Goal: Information Seeking & Learning: Learn about a topic

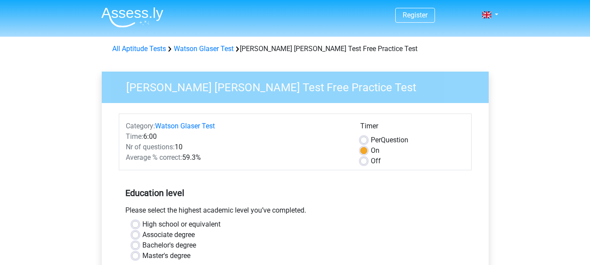
scroll to position [44, 0]
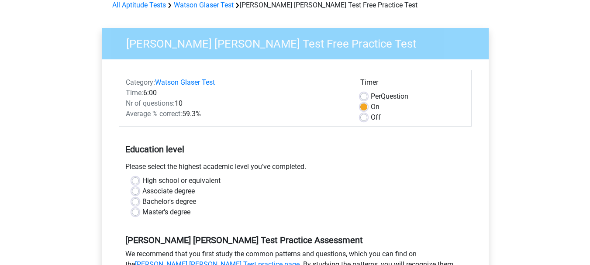
click at [140, 179] on div "High school or equivalent" at bounding box center [295, 180] width 326 height 10
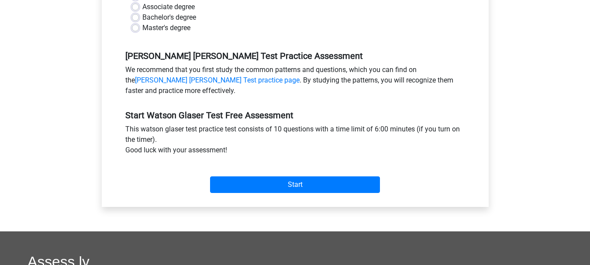
scroll to position [262, 0]
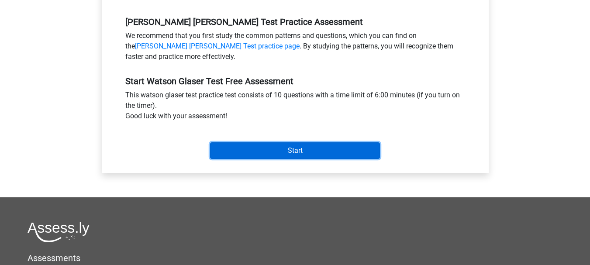
click at [310, 149] on input "Start" at bounding box center [295, 150] width 170 height 17
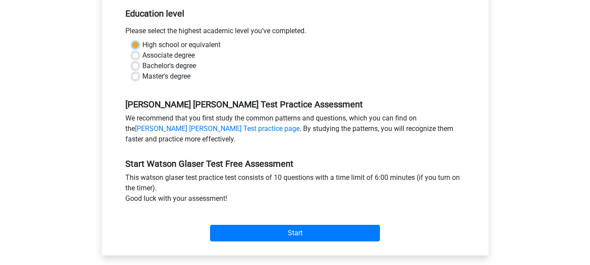
scroll to position [88, 0]
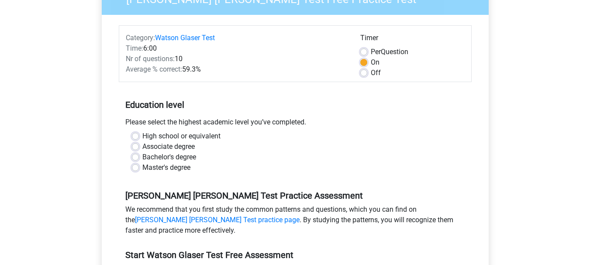
click at [252, 166] on div "Master's degree" at bounding box center [295, 167] width 326 height 10
click at [141, 134] on div "High school or equivalent" at bounding box center [295, 136] width 326 height 10
click at [142, 136] on label "High school or equivalent" at bounding box center [181, 136] width 78 height 10
click at [136, 136] on input "High school or equivalent" at bounding box center [135, 135] width 7 height 9
radio input "true"
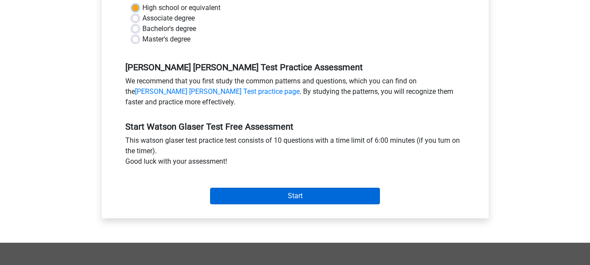
scroll to position [219, 0]
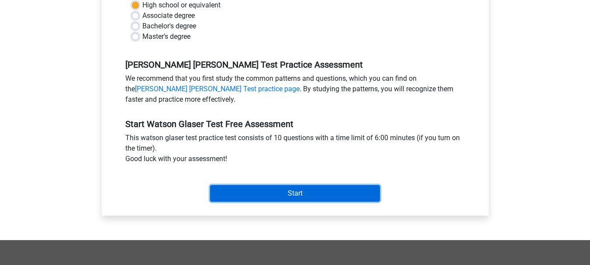
click at [277, 196] on input "Start" at bounding box center [295, 193] width 170 height 17
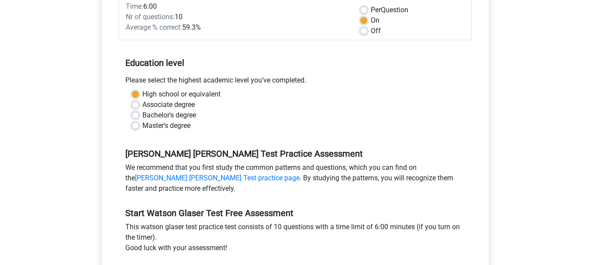
scroll to position [1, 0]
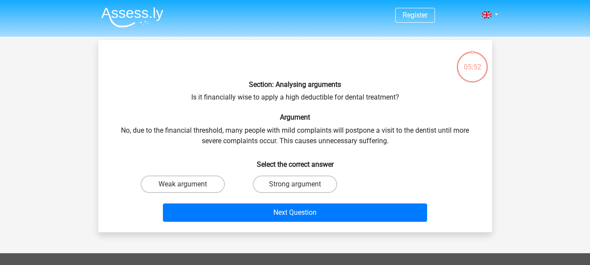
click at [194, 99] on div "Section: Analysing arguments Is it financially wise to apply a high deductible …" at bounding box center [295, 136] width 387 height 178
click at [221, 98] on div "Section: Analysing arguments Is it financially wise to apply a high deductible …" at bounding box center [295, 136] width 387 height 178
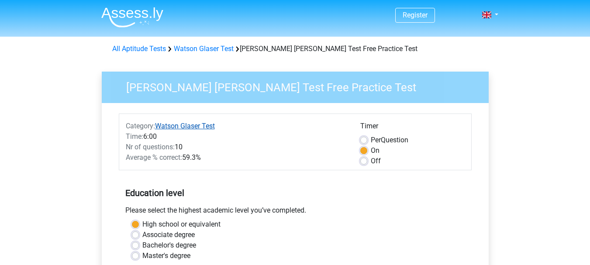
click at [185, 127] on link "Watson Glaser Test" at bounding box center [185, 126] width 60 height 8
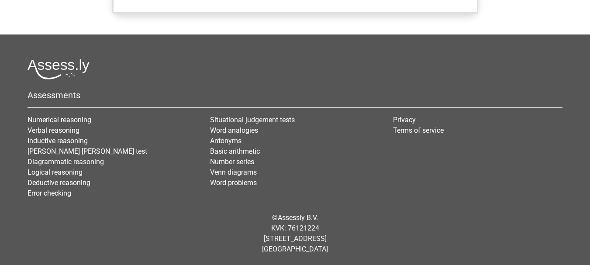
scroll to position [814, 0]
click at [60, 172] on link "Logical reasoning" at bounding box center [54, 172] width 55 height 8
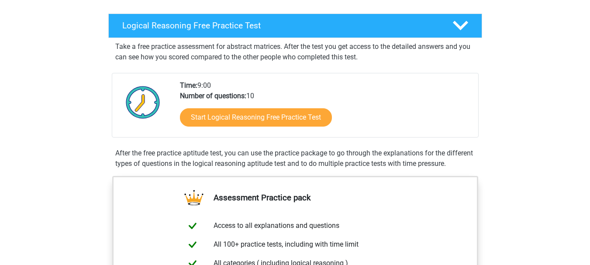
scroll to position [131, 0]
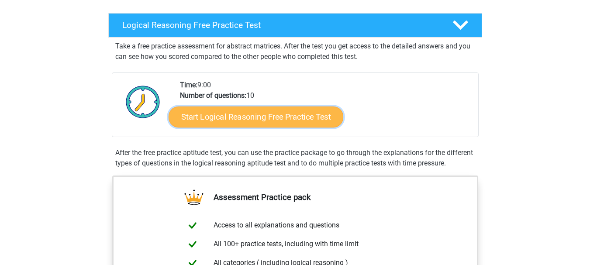
click at [251, 117] on link "Start Logical Reasoning Free Practice Test" at bounding box center [255, 116] width 175 height 21
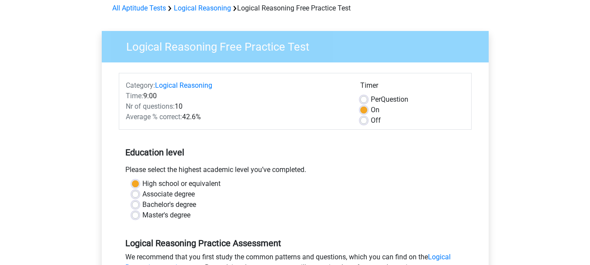
scroll to position [87, 0]
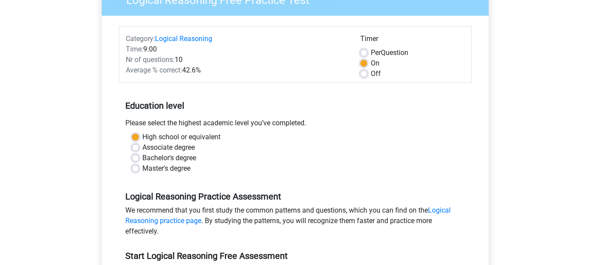
click at [371, 51] on label "Per Question" at bounding box center [390, 53] width 38 height 10
click at [361, 51] on input "Per Question" at bounding box center [363, 52] width 7 height 9
radio input "true"
click at [363, 58] on div "On" at bounding box center [412, 63] width 104 height 10
click at [371, 64] on label "On" at bounding box center [375, 63] width 9 height 10
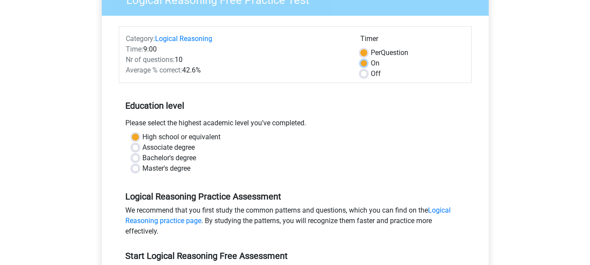
click at [362, 64] on input "On" at bounding box center [363, 62] width 7 height 9
radio input "true"
click at [371, 52] on label "Per Question" at bounding box center [390, 53] width 38 height 10
click at [364, 52] on input "Per Question" at bounding box center [363, 52] width 7 height 9
radio input "true"
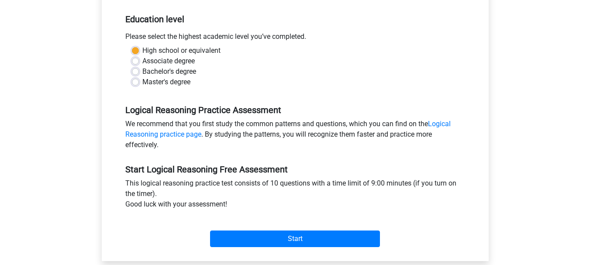
scroll to position [175, 0]
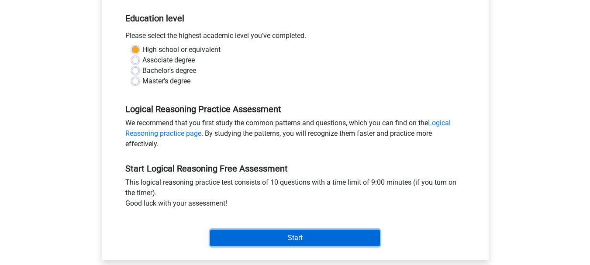
click at [264, 239] on input "Start" at bounding box center [295, 238] width 170 height 17
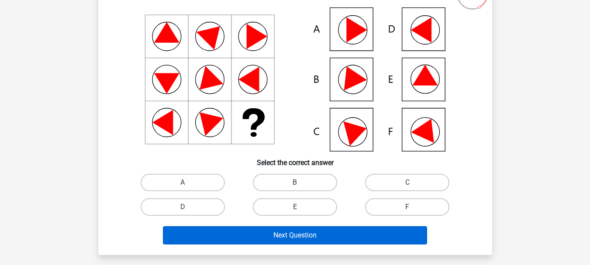
scroll to position [87, 0]
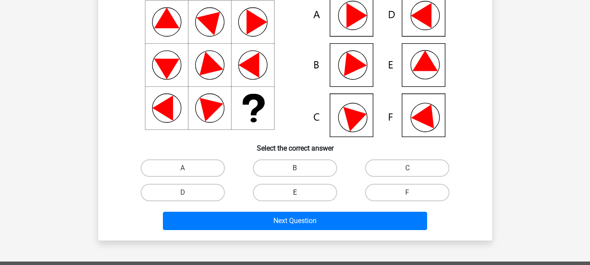
click at [309, 196] on label "E" at bounding box center [295, 192] width 84 height 17
click at [300, 196] on input "E" at bounding box center [298, 195] width 6 height 6
radio input "true"
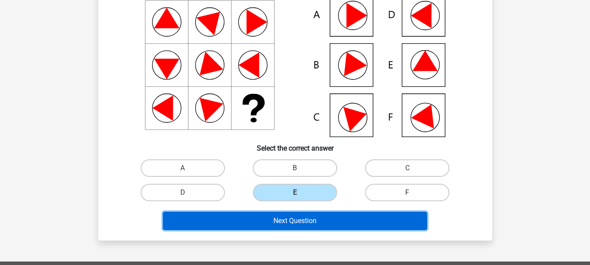
click at [309, 218] on button "Next Question" at bounding box center [295, 221] width 264 height 18
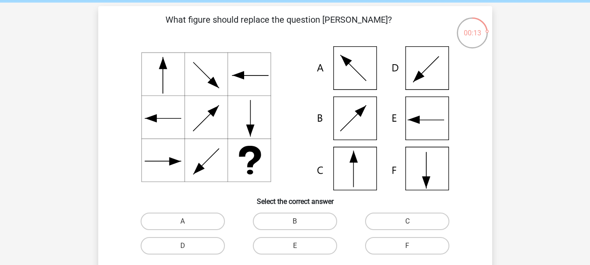
scroll to position [44, 0]
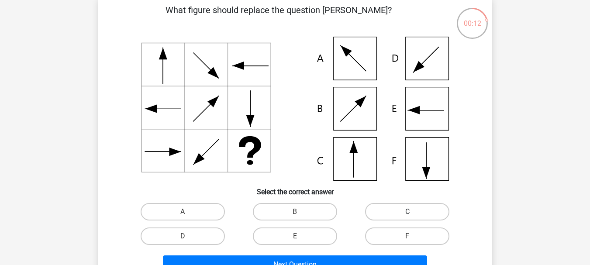
click at [395, 207] on label "C" at bounding box center [407, 211] width 84 height 17
click at [407, 212] on input "C" at bounding box center [410, 215] width 6 height 6
radio input "true"
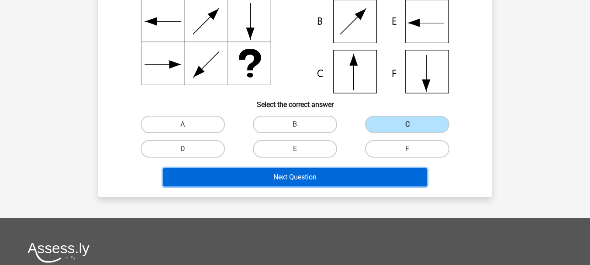
click at [292, 176] on button "Next Question" at bounding box center [295, 177] width 264 height 18
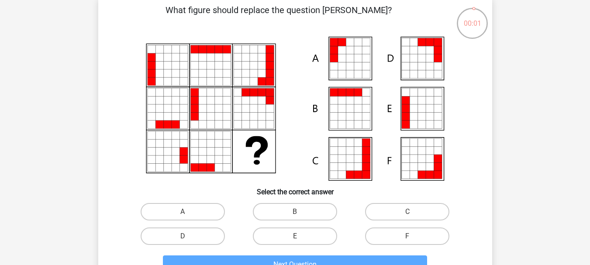
click at [409, 116] on icon at bounding box center [413, 117] width 8 height 8
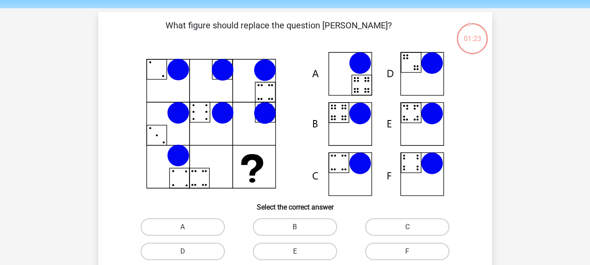
scroll to position [44, 0]
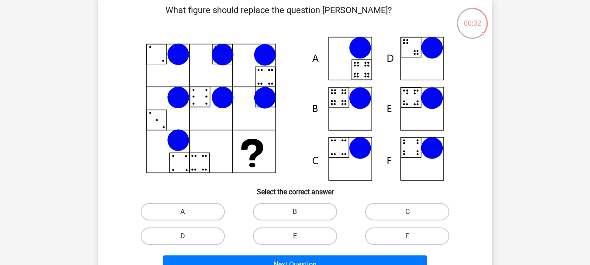
click at [349, 100] on icon at bounding box center [360, 98] width 22 height 22
click at [297, 211] on label "B" at bounding box center [295, 211] width 84 height 17
click at [297, 212] on input "B" at bounding box center [298, 215] width 6 height 6
radio input "true"
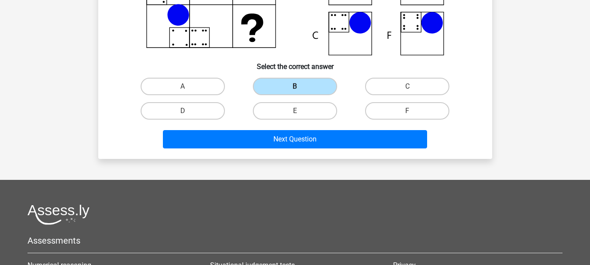
scroll to position [175, 0]
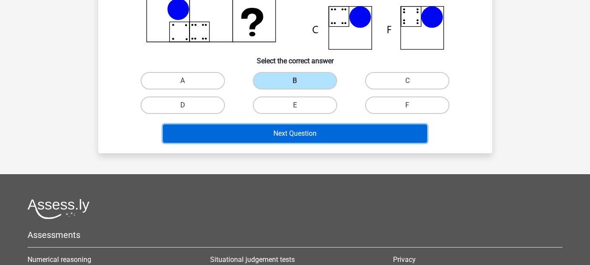
click at [304, 133] on button "Next Question" at bounding box center [295, 133] width 264 height 18
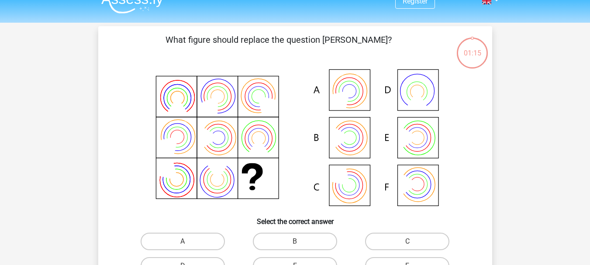
scroll to position [0, 0]
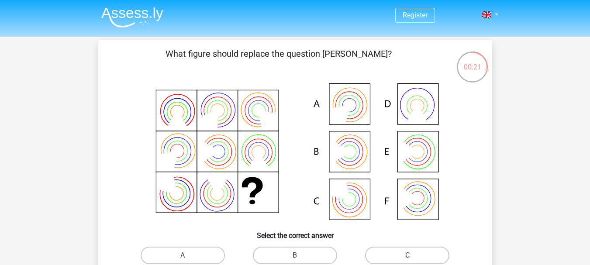
click at [264, 161] on icon at bounding box center [258, 152] width 21 height 21
click at [351, 160] on icon at bounding box center [295, 152] width 352 height 144
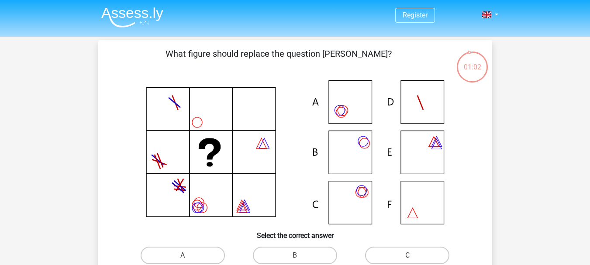
scroll to position [44, 0]
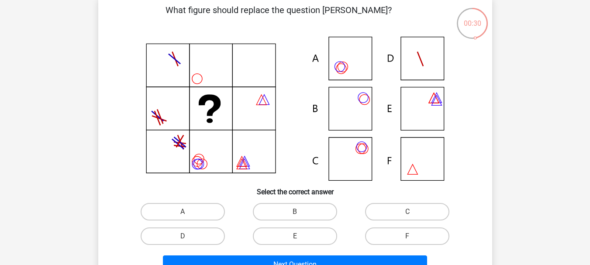
click at [355, 68] on icon at bounding box center [295, 109] width 352 height 144
click at [357, 163] on icon at bounding box center [295, 109] width 352 height 144
click at [429, 210] on label "C" at bounding box center [407, 211] width 84 height 17
click at [413, 212] on input "C" at bounding box center [410, 215] width 6 height 6
radio input "true"
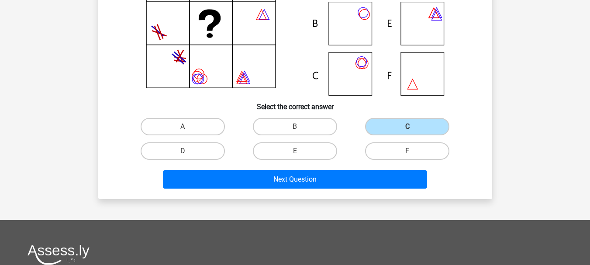
scroll to position [131, 0]
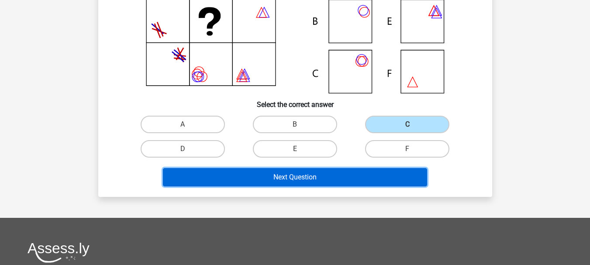
click at [369, 174] on button "Next Question" at bounding box center [295, 177] width 264 height 18
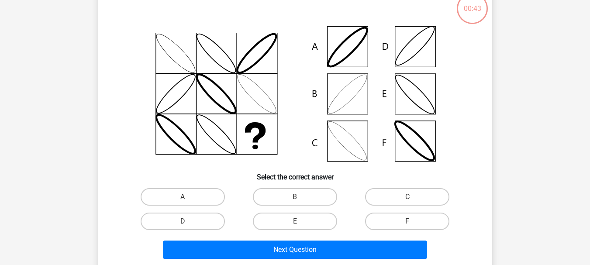
scroll to position [44, 0]
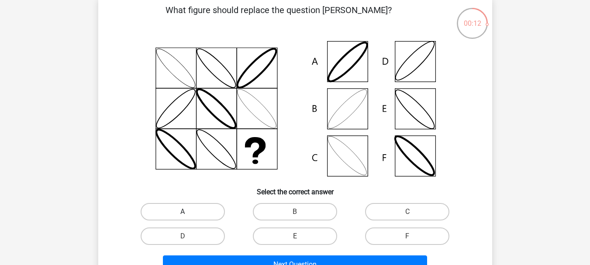
click at [198, 212] on label "A" at bounding box center [183, 211] width 84 height 17
click at [188, 212] on input "A" at bounding box center [185, 215] width 6 height 6
radio input "true"
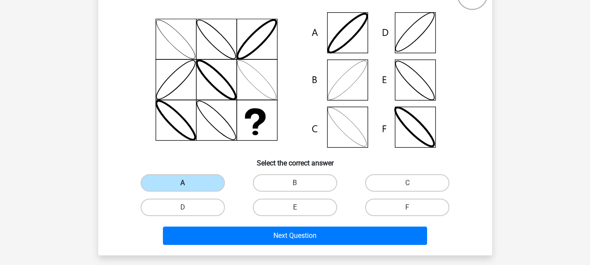
scroll to position [87, 0]
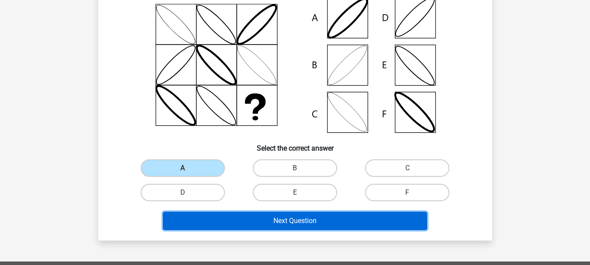
click at [313, 218] on button "Next Question" at bounding box center [295, 221] width 264 height 18
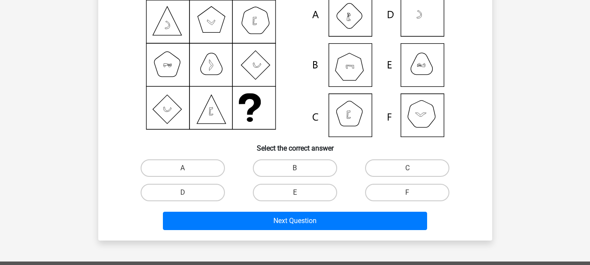
scroll to position [40, 0]
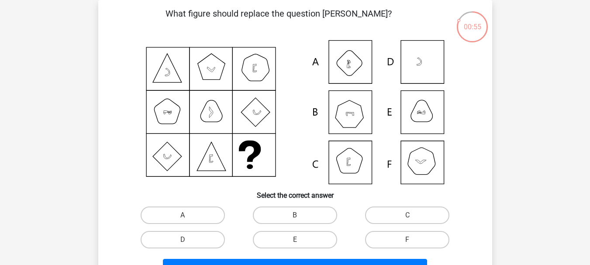
drag, startPoint x: 351, startPoint y: 70, endPoint x: 351, endPoint y: 75, distance: 4.8
click at [351, 69] on icon at bounding box center [295, 112] width 352 height 144
click at [158, 215] on label "A" at bounding box center [183, 214] width 84 height 17
click at [182, 215] on input "A" at bounding box center [185, 218] width 6 height 6
radio input "true"
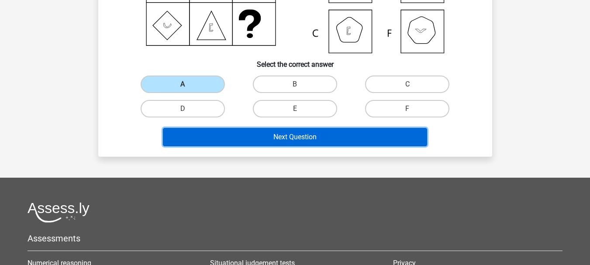
click at [289, 138] on button "Next Question" at bounding box center [295, 137] width 264 height 18
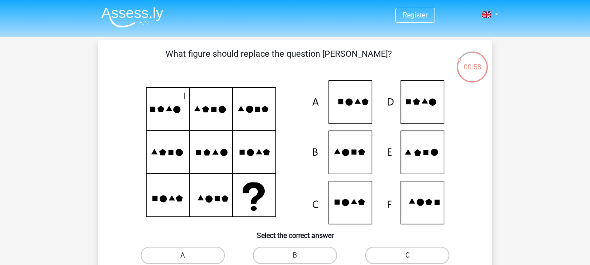
scroll to position [44, 0]
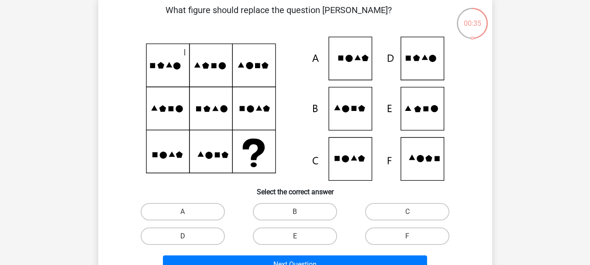
click at [178, 236] on label "D" at bounding box center [183, 235] width 84 height 17
click at [182, 236] on input "D" at bounding box center [185, 239] width 6 height 6
radio input "true"
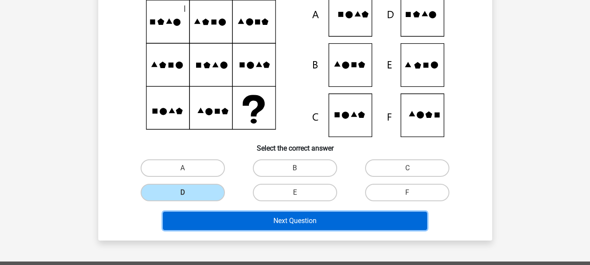
click at [268, 220] on button "Next Question" at bounding box center [295, 221] width 264 height 18
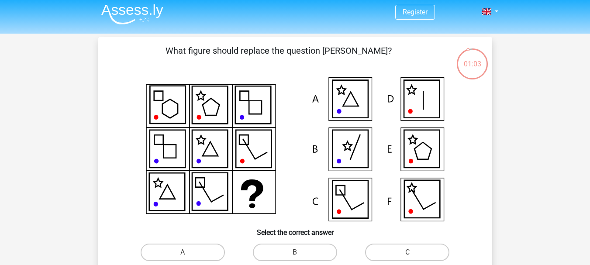
scroll to position [0, 0]
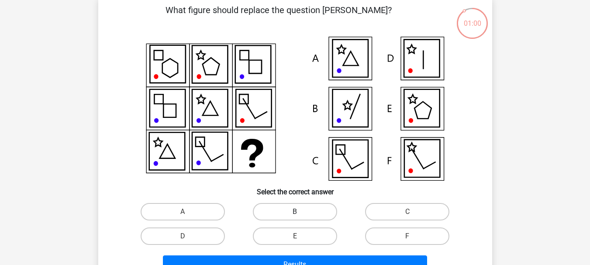
click at [278, 214] on label "B" at bounding box center [295, 211] width 84 height 17
click at [295, 214] on input "B" at bounding box center [298, 215] width 6 height 6
radio input "true"
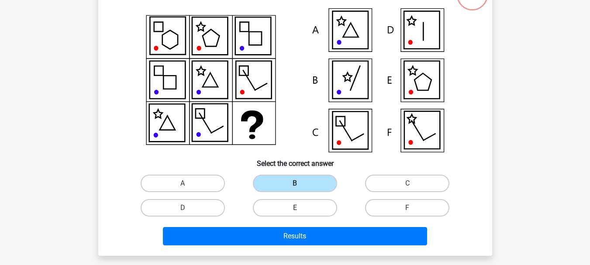
scroll to position [87, 0]
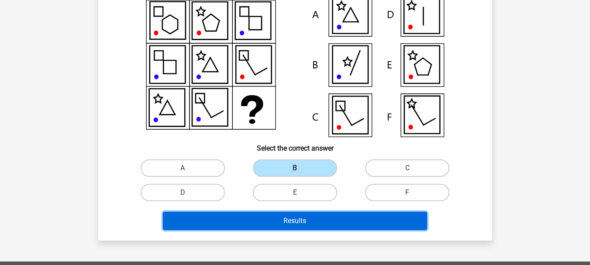
click at [278, 216] on button "Results" at bounding box center [295, 221] width 264 height 18
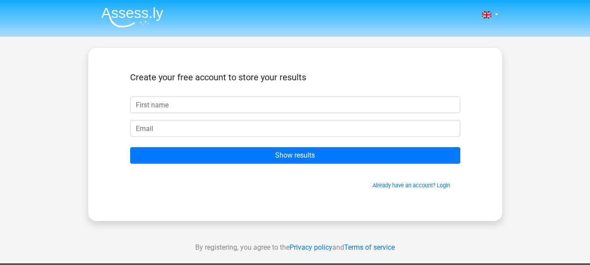
click at [191, 108] on input "text" at bounding box center [295, 104] width 330 height 17
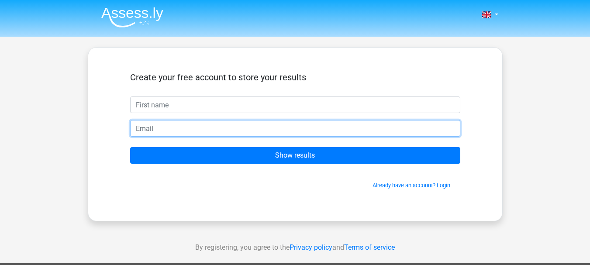
click at [190, 124] on input "email" at bounding box center [295, 128] width 330 height 17
type input "rahidulrahi430@gmail.com"
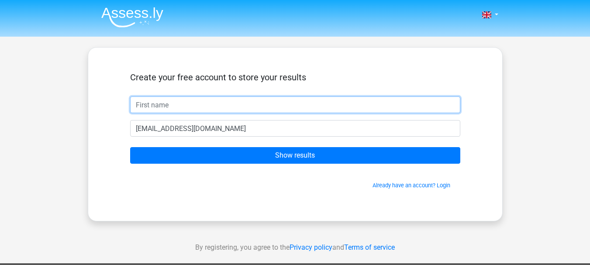
click at [167, 109] on input "text" at bounding box center [295, 104] width 330 height 17
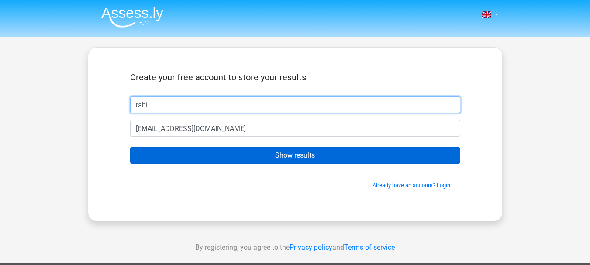
type input "rahi"
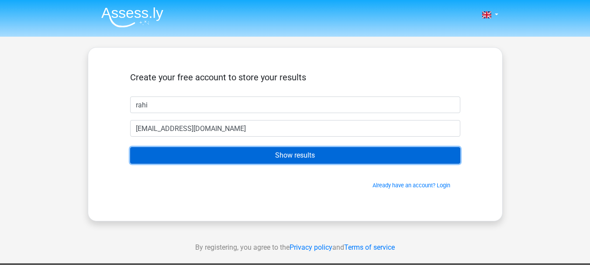
click at [173, 156] on input "Show results" at bounding box center [295, 155] width 330 height 17
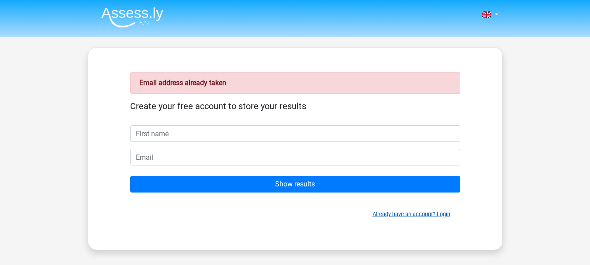
click at [382, 211] on link "Already have an account? Login" at bounding box center [411, 214] width 78 height 7
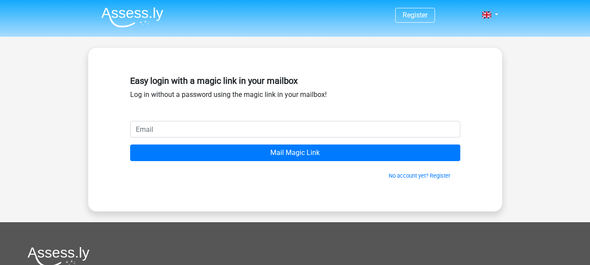
click at [164, 123] on input "email" at bounding box center [295, 129] width 330 height 17
type input "[EMAIL_ADDRESS][DOMAIN_NAME]"
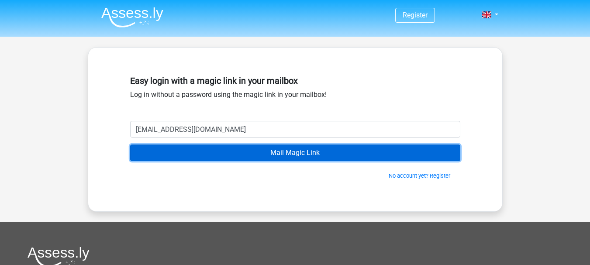
click at [179, 156] on input "Mail Magic Link" at bounding box center [295, 152] width 330 height 17
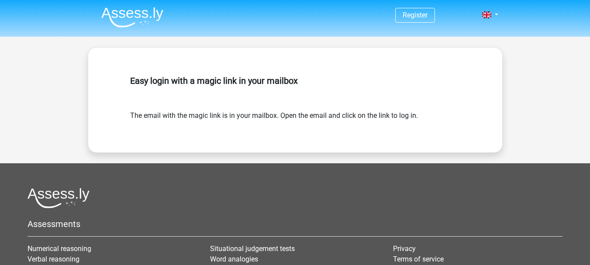
click at [137, 13] on img at bounding box center [132, 17] width 62 height 21
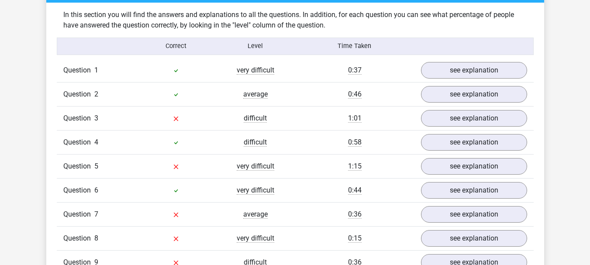
scroll to position [698, 0]
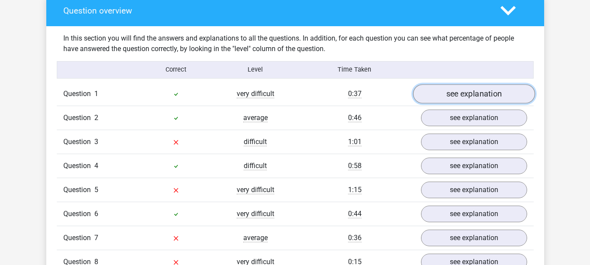
click at [466, 97] on link "see explanation" at bounding box center [473, 93] width 122 height 19
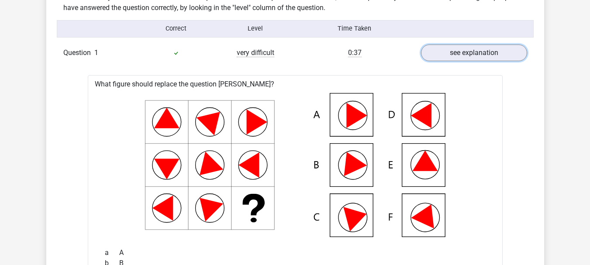
scroll to position [655, 0]
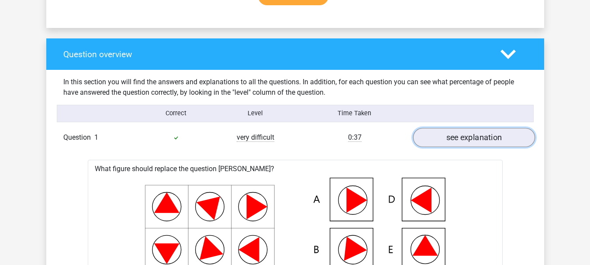
click at [460, 144] on link "see explanation" at bounding box center [473, 137] width 122 height 19
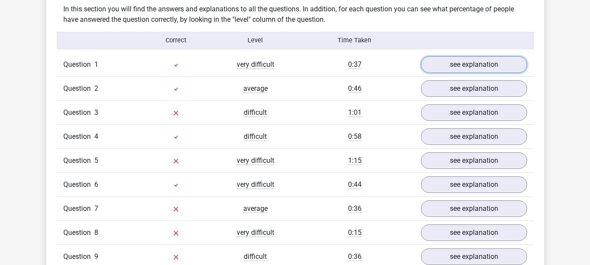
scroll to position [742, 0]
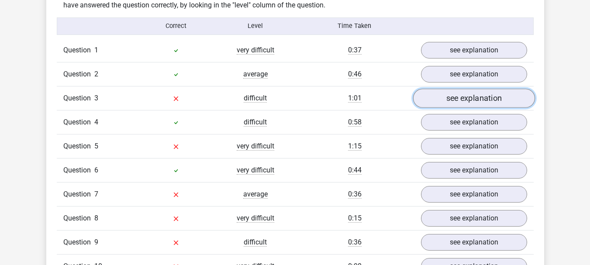
click at [457, 99] on link "see explanation" at bounding box center [473, 98] width 122 height 19
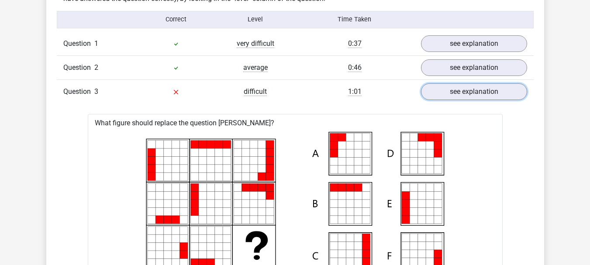
scroll to position [698, 0]
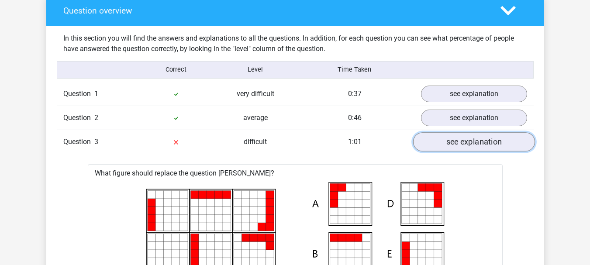
click at [453, 137] on link "see explanation" at bounding box center [473, 141] width 122 height 19
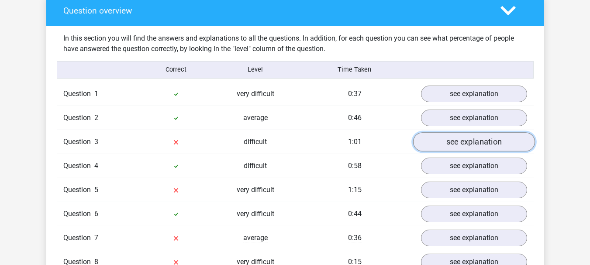
click at [453, 141] on link "see explanation" at bounding box center [473, 141] width 122 height 19
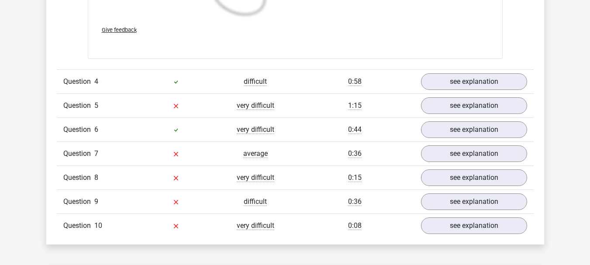
scroll to position [1397, 0]
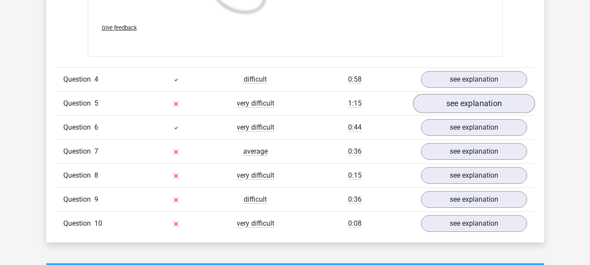
click at [484, 90] on div "Question 4 difficult 0:58 see explanation" at bounding box center [295, 79] width 477 height 24
click at [474, 107] on link "see explanation" at bounding box center [473, 103] width 122 height 19
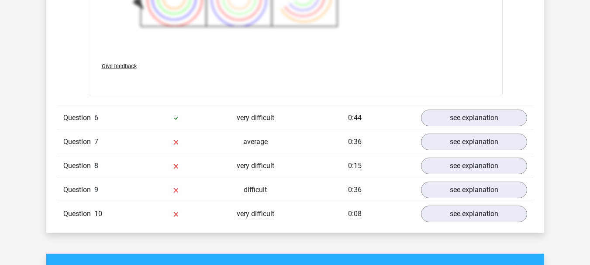
scroll to position [2008, 0]
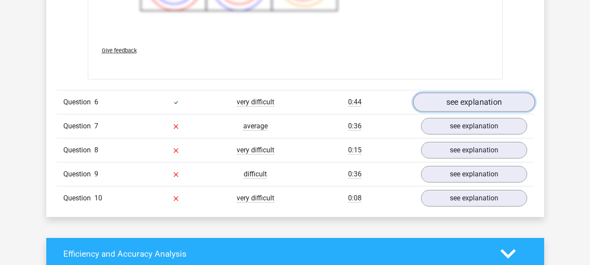
click at [447, 102] on link "see explanation" at bounding box center [473, 102] width 122 height 19
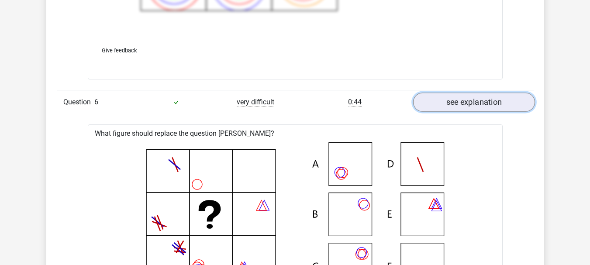
click at [446, 102] on link "see explanation" at bounding box center [473, 102] width 122 height 19
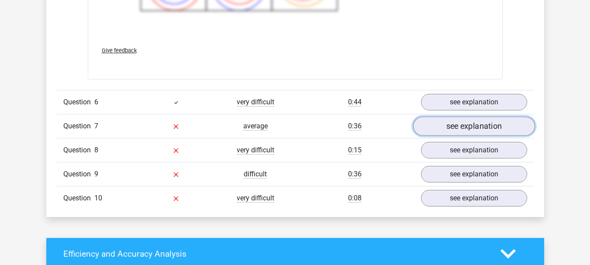
click at [447, 125] on link "see explanation" at bounding box center [473, 126] width 122 height 19
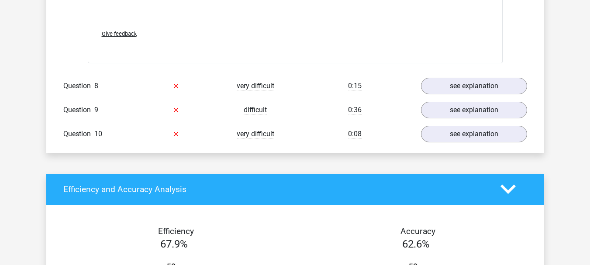
scroll to position [2662, 0]
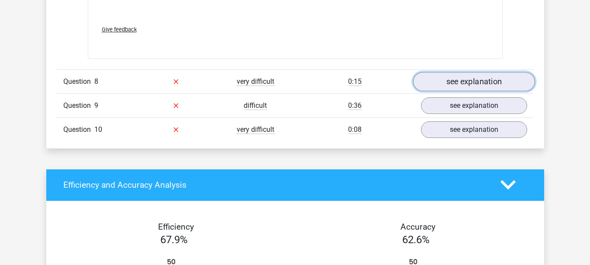
click at [430, 76] on link "see explanation" at bounding box center [473, 81] width 122 height 19
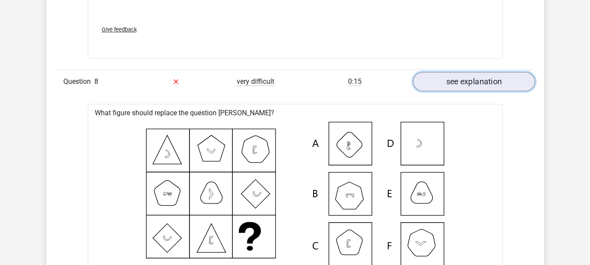
click at [507, 84] on link "see explanation" at bounding box center [473, 81] width 122 height 19
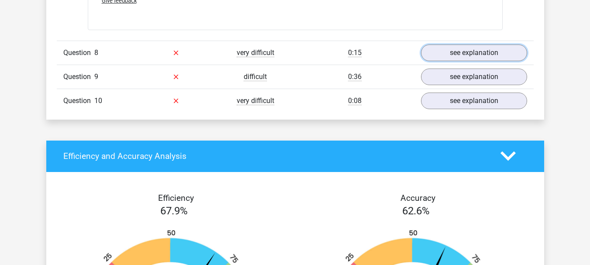
scroll to position [2706, 0]
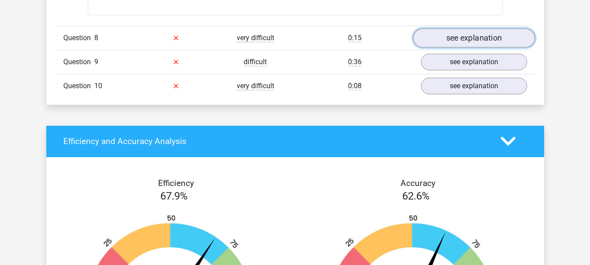
click at [491, 37] on link "see explanation" at bounding box center [473, 37] width 122 height 19
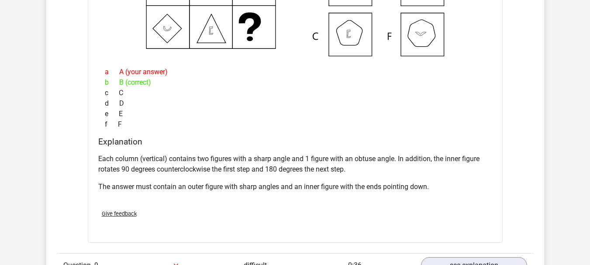
scroll to position [2924, 0]
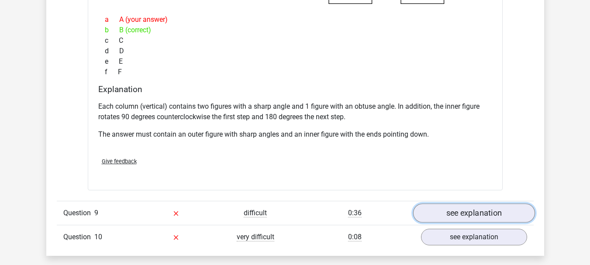
click at [439, 211] on link "see explanation" at bounding box center [473, 212] width 122 height 19
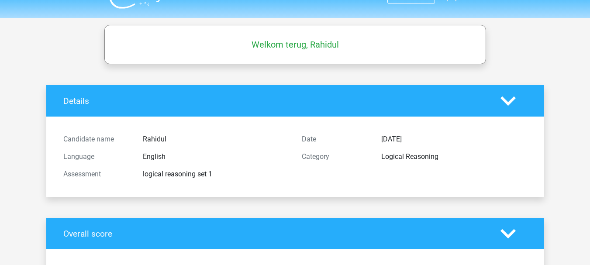
scroll to position [0, 0]
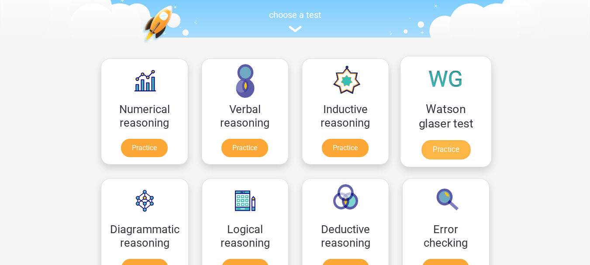
scroll to position [131, 0]
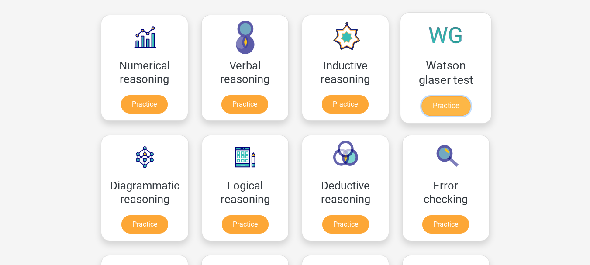
click at [460, 104] on link "Practice" at bounding box center [445, 105] width 49 height 19
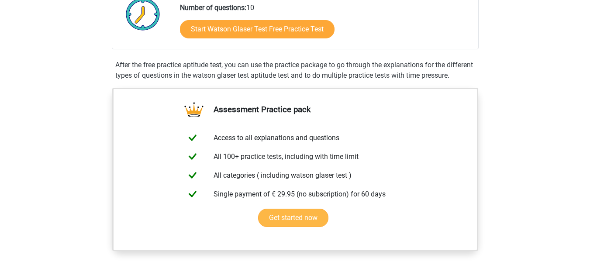
scroll to position [436, 0]
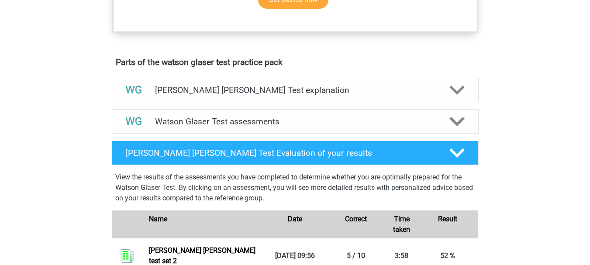
click at [457, 129] on icon at bounding box center [456, 121] width 15 height 15
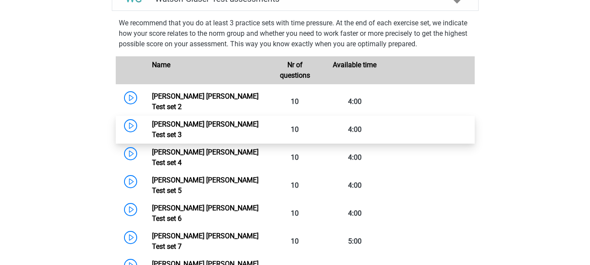
scroll to position [611, 0]
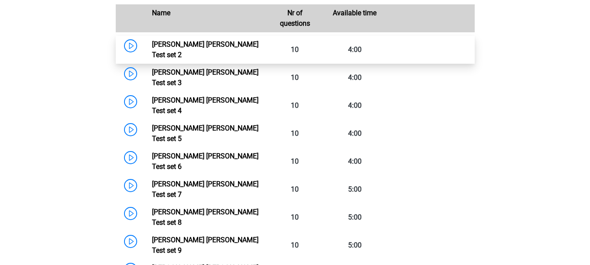
click at [203, 52] on link "Watson Glaser Test set 2" at bounding box center [205, 49] width 106 height 19
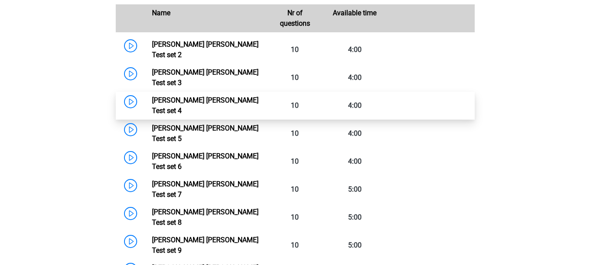
click at [215, 96] on link "Watson Glaser Test set 4" at bounding box center [205, 105] width 106 height 19
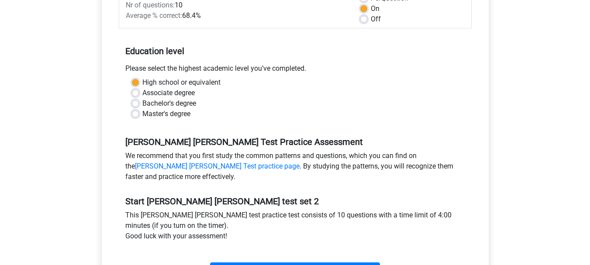
scroll to position [262, 0]
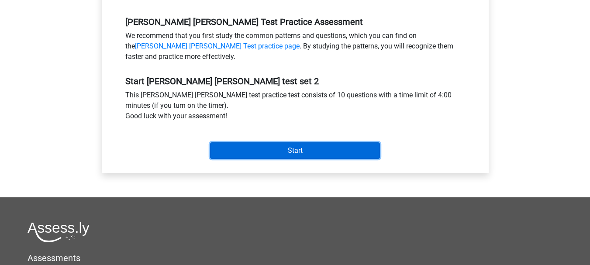
click at [295, 144] on input "Start" at bounding box center [295, 150] width 170 height 17
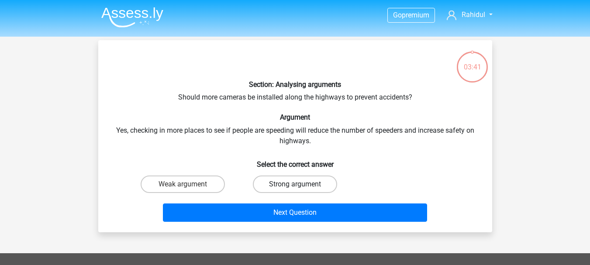
click at [291, 185] on label "Strong argument" at bounding box center [295, 183] width 84 height 17
click at [295, 185] on input "Strong argument" at bounding box center [298, 187] width 6 height 6
radio input "true"
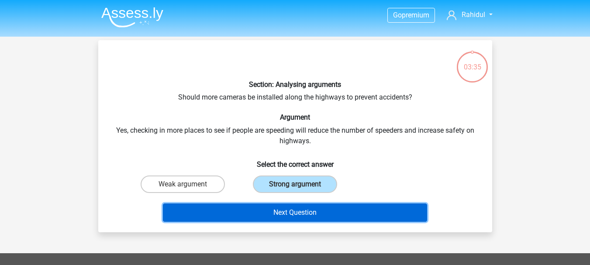
click at [290, 209] on button "Next Question" at bounding box center [295, 212] width 264 height 18
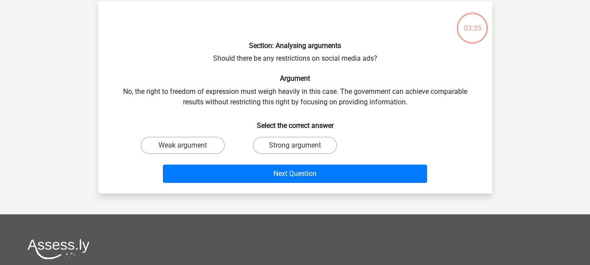
scroll to position [40, 0]
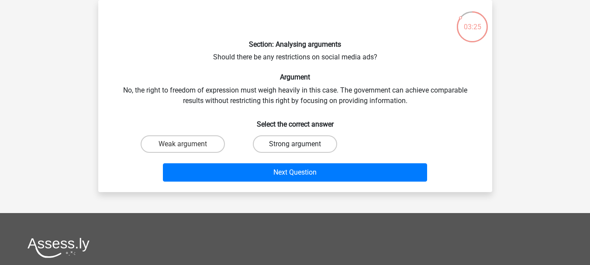
click at [288, 142] on label "Strong argument" at bounding box center [295, 143] width 84 height 17
click at [295, 144] on input "Strong argument" at bounding box center [298, 147] width 6 height 6
radio input "true"
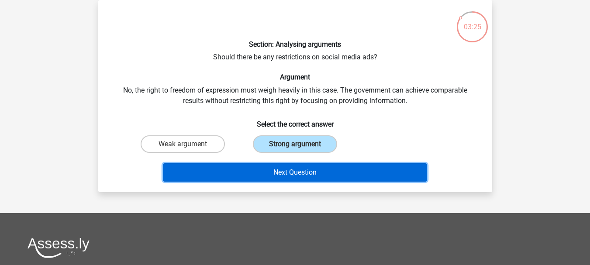
click at [267, 172] on button "Next Question" at bounding box center [295, 172] width 264 height 18
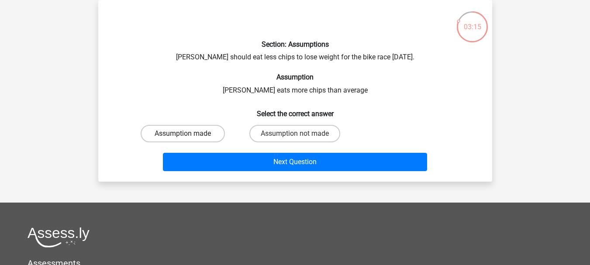
click at [202, 137] on label "Assumption made" at bounding box center [183, 133] width 84 height 17
click at [188, 137] on input "Assumption made" at bounding box center [185, 137] width 6 height 6
radio input "true"
click at [270, 134] on label "Assumption not made" at bounding box center [294, 133] width 91 height 17
click at [295, 134] on input "Assumption not made" at bounding box center [298, 137] width 6 height 6
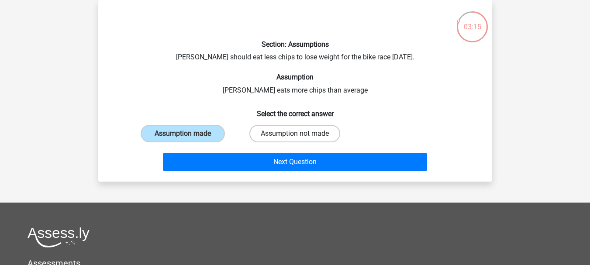
radio input "true"
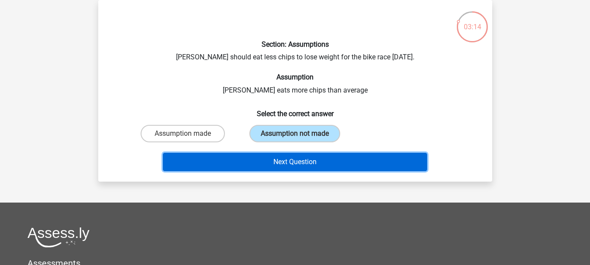
click at [269, 154] on button "Next Question" at bounding box center [295, 162] width 264 height 18
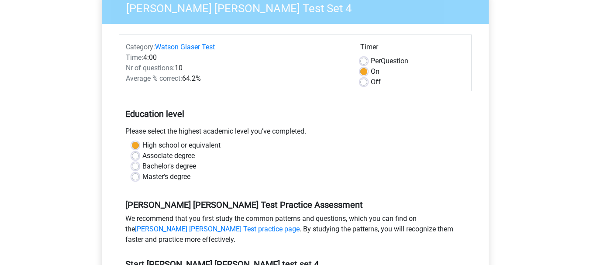
scroll to position [87, 0]
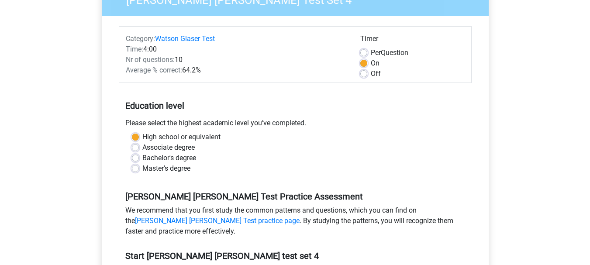
click at [371, 52] on label "Per Question" at bounding box center [390, 53] width 38 height 10
click at [363, 52] on input "Per Question" at bounding box center [363, 52] width 7 height 9
radio input "true"
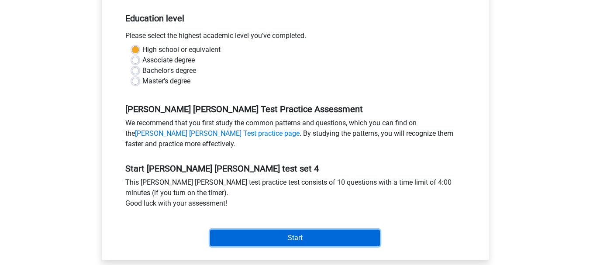
click at [262, 240] on input "Start" at bounding box center [295, 238] width 170 height 17
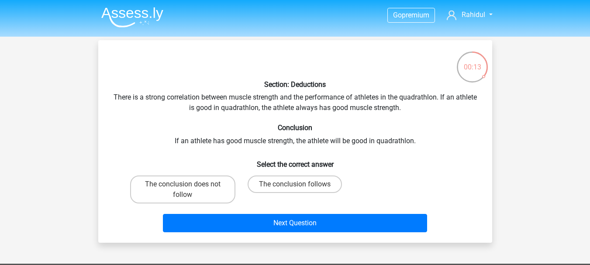
click at [176, 169] on div "Section: Deductions There is a strong correlation between muscle strength and t…" at bounding box center [295, 141] width 387 height 189
drag, startPoint x: 176, startPoint y: 191, endPoint x: 183, endPoint y: 193, distance: 7.2
click at [177, 191] on label "The conclusion does not follow" at bounding box center [182, 189] width 105 height 28
click at [182, 190] on input "The conclusion does not follow" at bounding box center [185, 187] width 6 height 6
radio input "true"
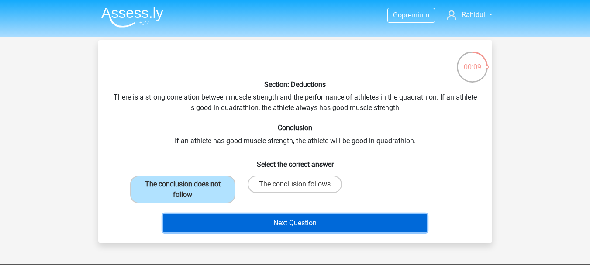
click at [323, 222] on button "Next Question" at bounding box center [295, 223] width 264 height 18
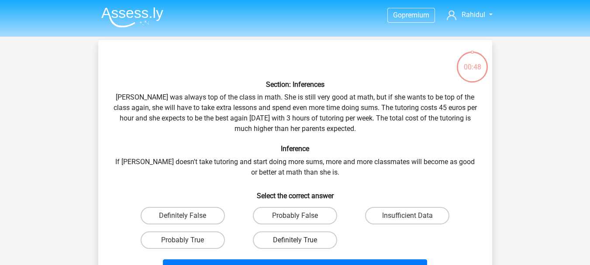
scroll to position [40, 0]
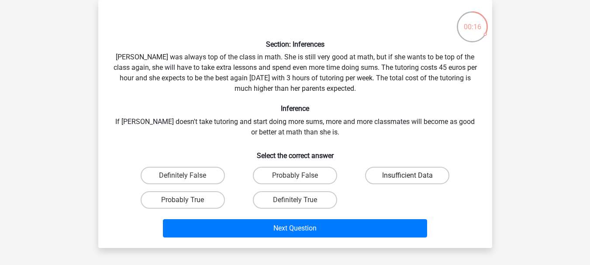
click at [389, 176] on label "Insufficient Data" at bounding box center [407, 175] width 84 height 17
click at [407, 176] on input "Insufficient Data" at bounding box center [410, 178] width 6 height 6
radio input "true"
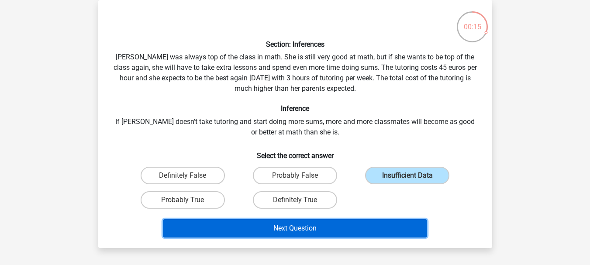
click at [286, 221] on button "Next Question" at bounding box center [295, 228] width 264 height 18
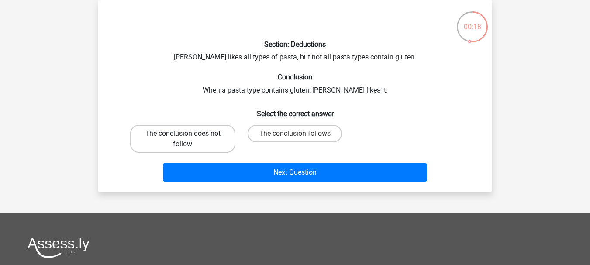
click at [182, 134] on label "The conclusion does not follow" at bounding box center [182, 139] width 105 height 28
click at [182, 134] on input "The conclusion does not follow" at bounding box center [185, 137] width 6 height 6
radio input "true"
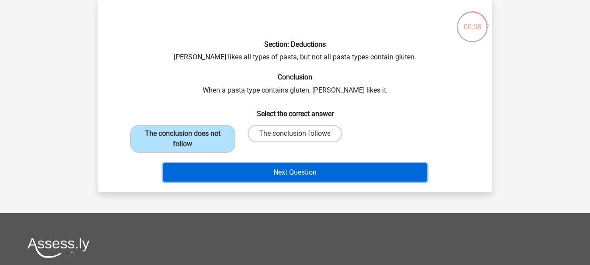
click at [273, 171] on button "Next Question" at bounding box center [295, 172] width 264 height 18
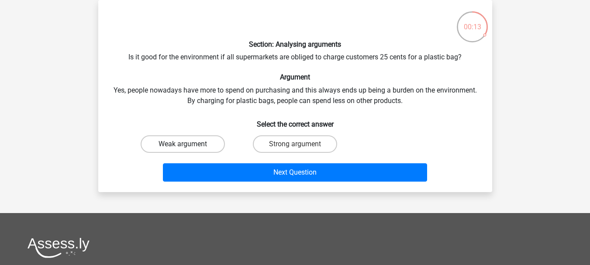
click at [199, 144] on label "Weak argument" at bounding box center [183, 143] width 84 height 17
click at [188, 144] on input "Weak argument" at bounding box center [185, 147] width 6 height 6
radio input "true"
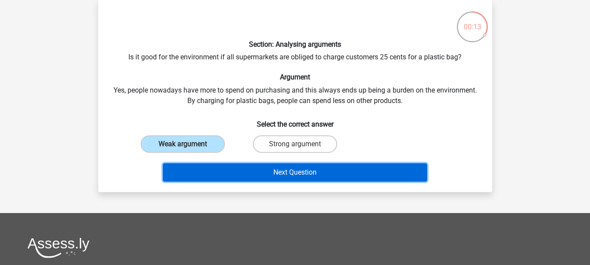
click at [240, 164] on button "Next Question" at bounding box center [295, 172] width 264 height 18
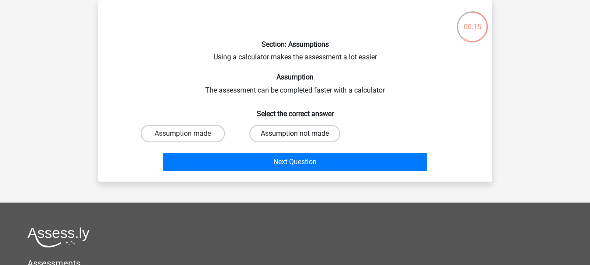
click at [284, 132] on label "Assumption not made" at bounding box center [294, 133] width 91 height 17
click at [295, 134] on input "Assumption not made" at bounding box center [298, 137] width 6 height 6
radio input "true"
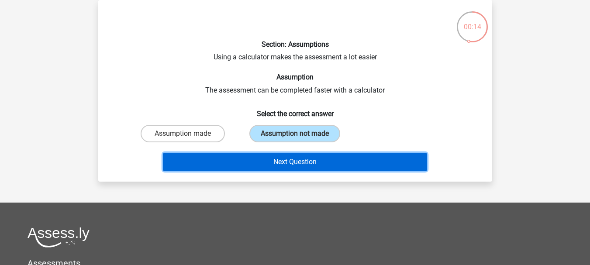
click at [281, 161] on button "Next Question" at bounding box center [295, 162] width 264 height 18
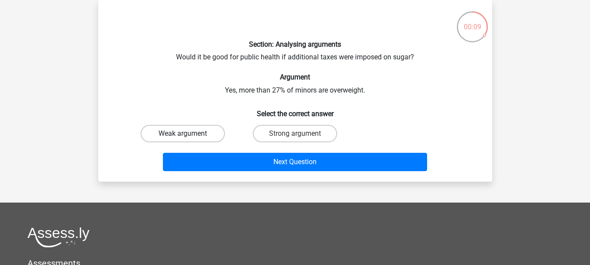
click at [200, 133] on label "Weak argument" at bounding box center [183, 133] width 84 height 17
click at [188, 134] on input "Weak argument" at bounding box center [185, 137] width 6 height 6
radio input "true"
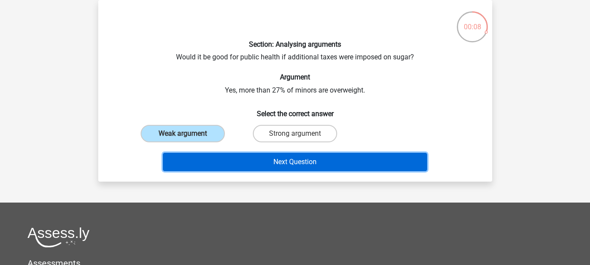
click at [279, 156] on button "Next Question" at bounding box center [295, 162] width 264 height 18
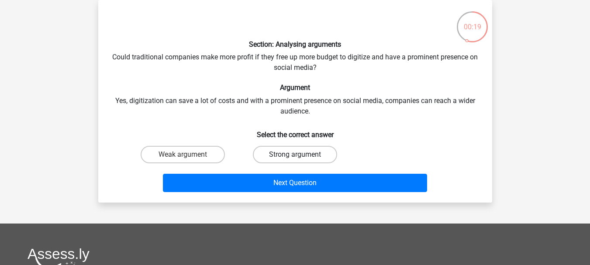
click at [282, 156] on label "Strong argument" at bounding box center [295, 154] width 84 height 17
click at [295, 156] on input "Strong argument" at bounding box center [298, 158] width 6 height 6
radio input "true"
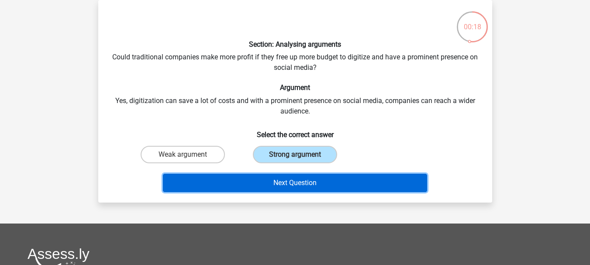
click at [278, 180] on button "Next Question" at bounding box center [295, 183] width 264 height 18
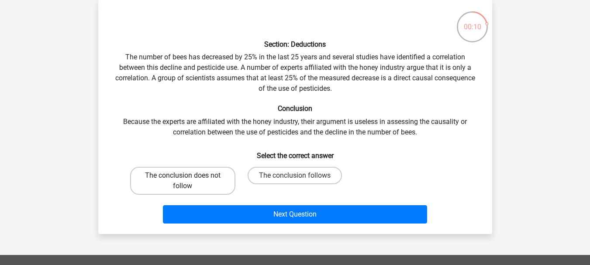
click at [213, 178] on label "The conclusion does not follow" at bounding box center [182, 181] width 105 height 28
click at [188, 178] on input "The conclusion does not follow" at bounding box center [185, 178] width 6 height 6
radio input "true"
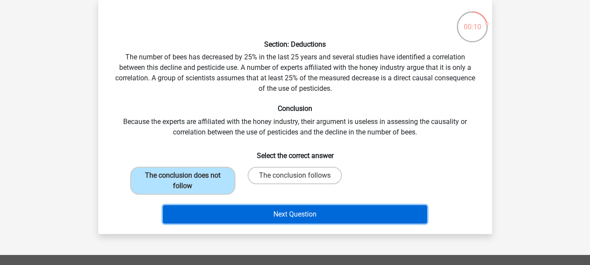
click at [267, 207] on button "Next Question" at bounding box center [295, 214] width 264 height 18
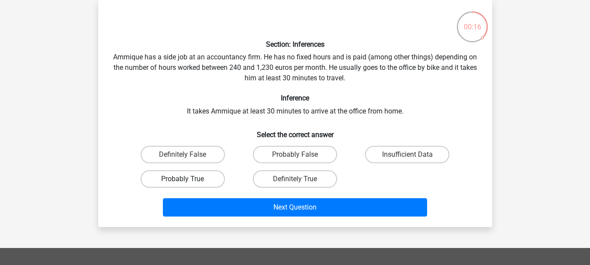
click at [207, 180] on label "Probably True" at bounding box center [183, 178] width 84 height 17
click at [188, 180] on input "Probably True" at bounding box center [185, 182] width 6 height 6
radio input "true"
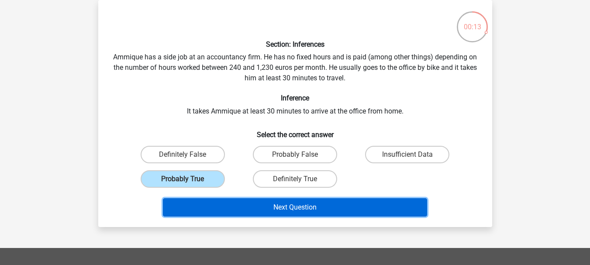
click at [273, 203] on button "Next Question" at bounding box center [295, 207] width 264 height 18
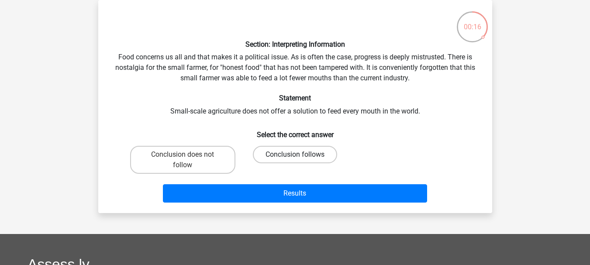
click at [276, 150] on label "Conclusion follows" at bounding box center [295, 154] width 84 height 17
click at [295, 155] on input "Conclusion follows" at bounding box center [298, 158] width 6 height 6
radio input "true"
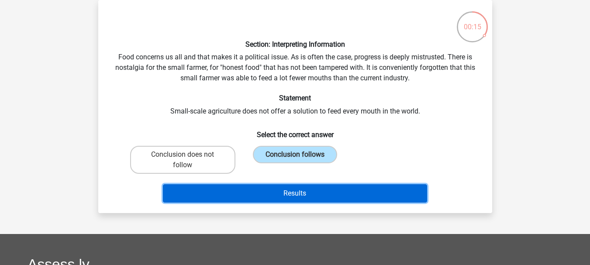
click at [264, 192] on button "Results" at bounding box center [295, 193] width 264 height 18
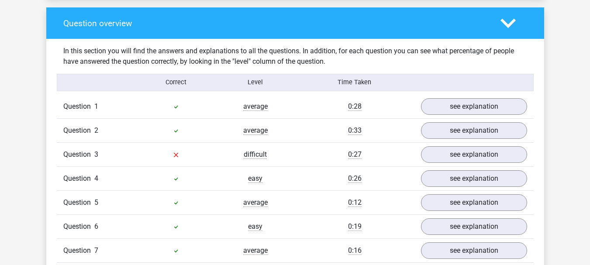
scroll to position [655, 0]
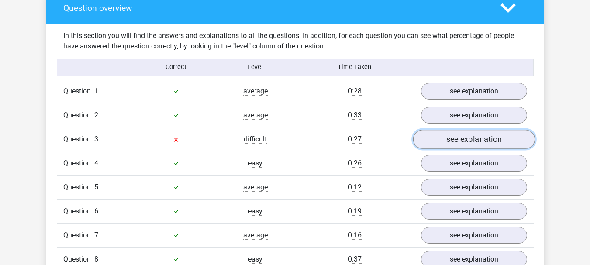
click at [509, 141] on link "see explanation" at bounding box center [473, 139] width 122 height 19
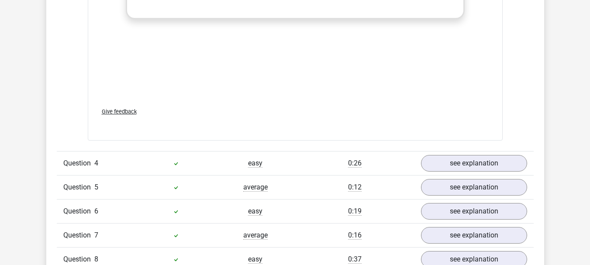
scroll to position [1222, 0]
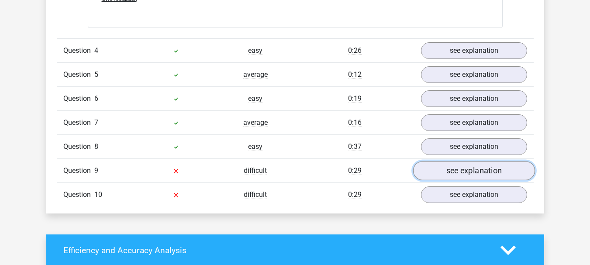
drag, startPoint x: 483, startPoint y: 174, endPoint x: 475, endPoint y: 174, distance: 7.4
click at [483, 173] on link "see explanation" at bounding box center [473, 170] width 122 height 19
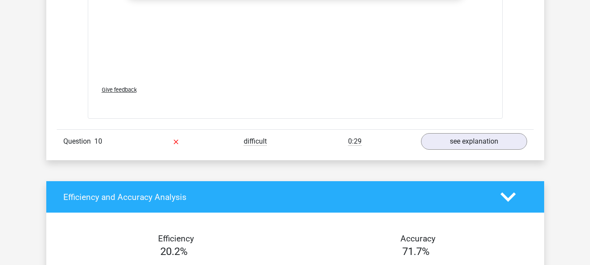
scroll to position [1790, 0]
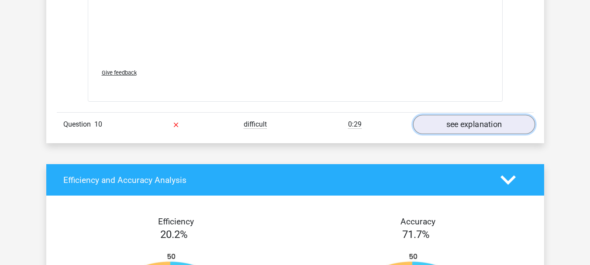
click at [454, 123] on link "see explanation" at bounding box center [473, 124] width 122 height 19
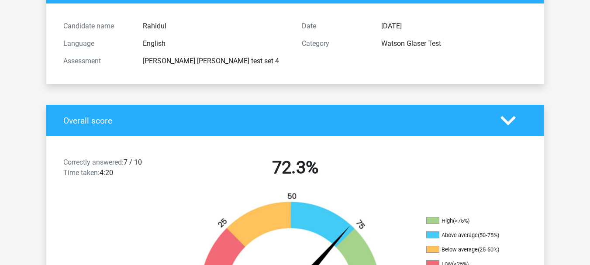
scroll to position [0, 0]
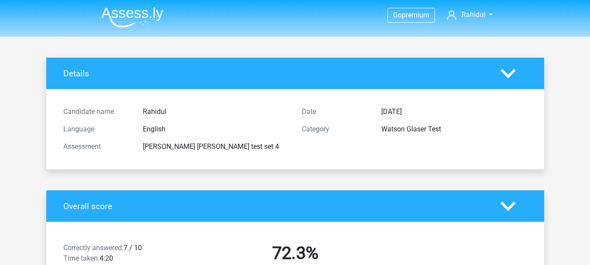
click at [144, 17] on img at bounding box center [132, 17] width 62 height 21
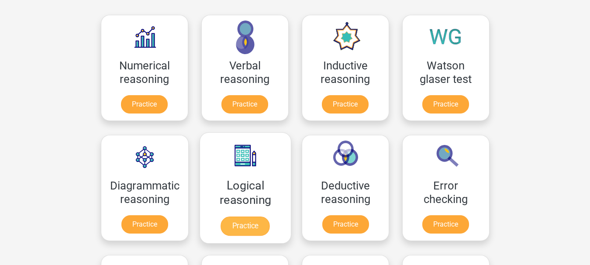
scroll to position [175, 0]
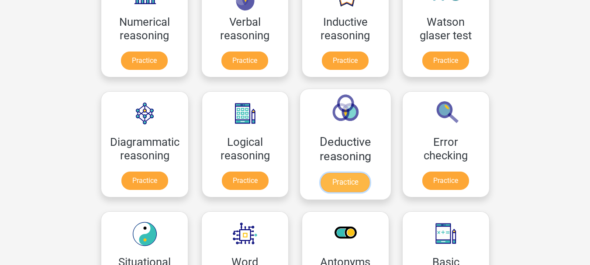
click at [346, 185] on link "Practice" at bounding box center [345, 182] width 49 height 19
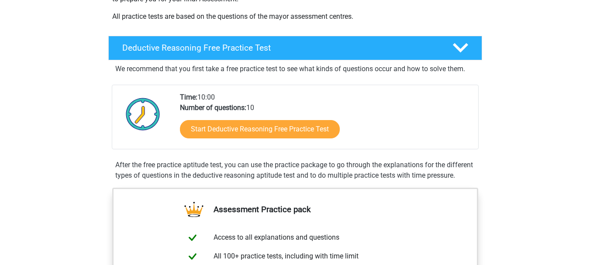
scroll to position [218, 0]
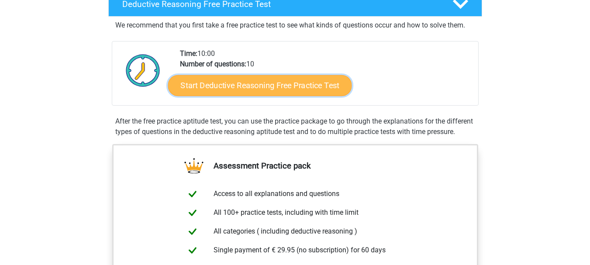
click at [249, 80] on link "Start Deductive Reasoning Free Practice Test" at bounding box center [260, 85] width 184 height 21
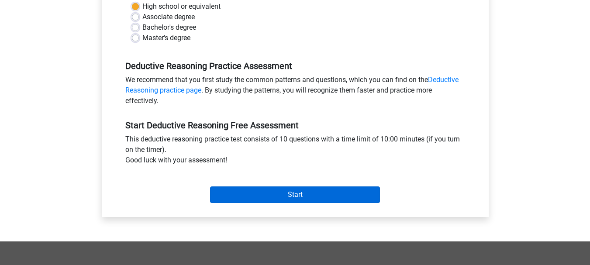
scroll to position [218, 0]
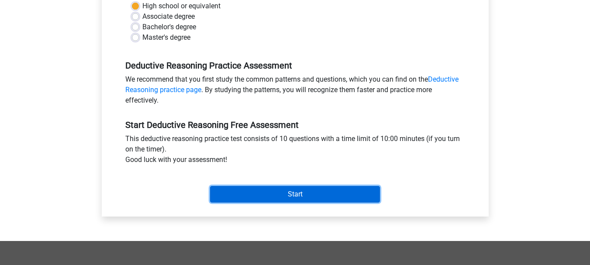
click at [266, 187] on input "Start" at bounding box center [295, 194] width 170 height 17
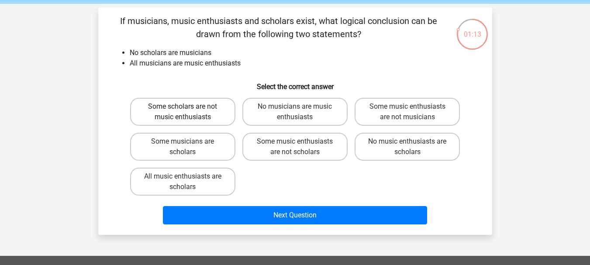
scroll to position [175, 0]
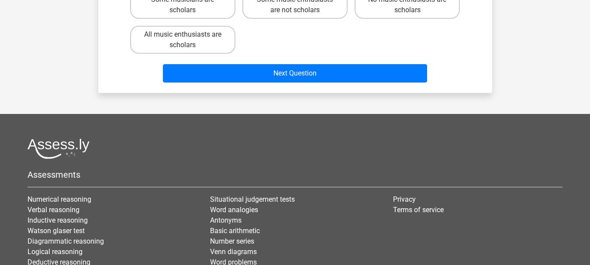
click at [256, 62] on div "Next Question" at bounding box center [295, 71] width 366 height 29
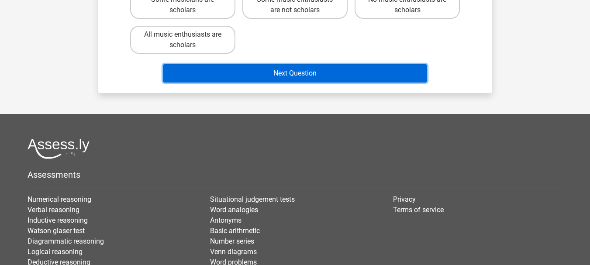
click at [264, 72] on button "Next Question" at bounding box center [295, 73] width 264 height 18
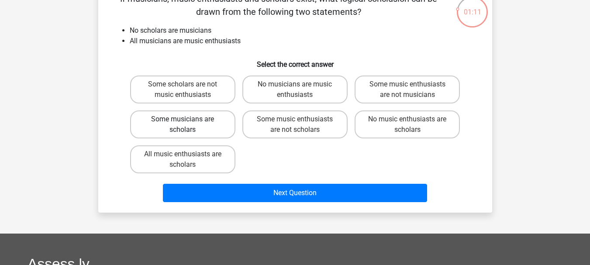
scroll to position [52, 0]
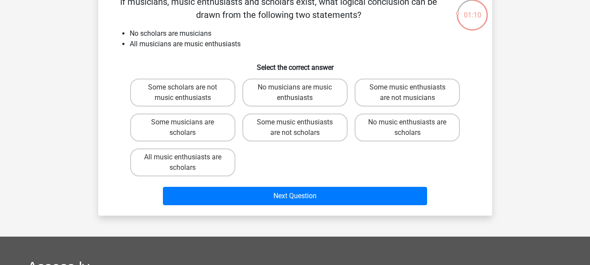
drag, startPoint x: 190, startPoint y: 124, endPoint x: 187, endPoint y: 142, distance: 18.6
click at [189, 124] on label "Some musicians are scholars" at bounding box center [182, 127] width 105 height 28
click at [188, 124] on input "Some musicians are scholars" at bounding box center [185, 125] width 6 height 6
radio input "true"
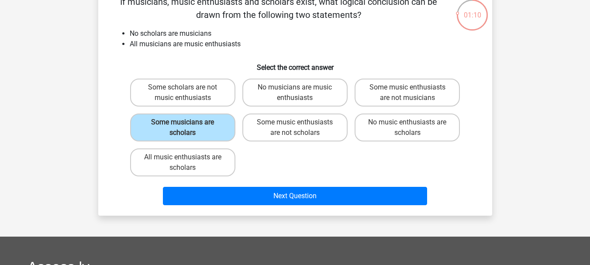
click at [223, 182] on div "Next Question" at bounding box center [295, 194] width 366 height 29
click at [226, 185] on div "Next Question" at bounding box center [295, 194] width 366 height 29
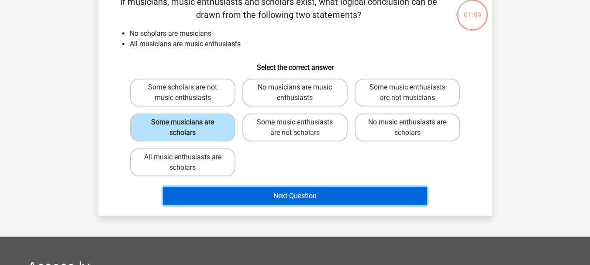
click at [229, 199] on button "Next Question" at bounding box center [295, 196] width 264 height 18
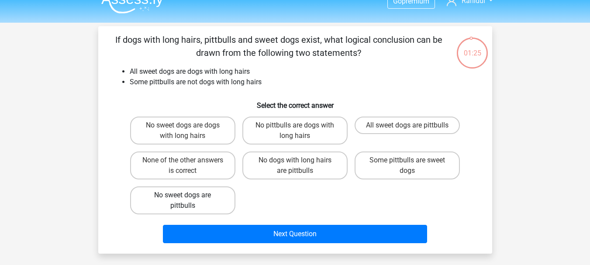
scroll to position [0, 0]
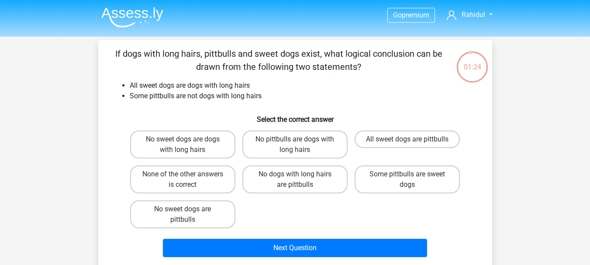
click at [144, 12] on img at bounding box center [132, 17] width 62 height 21
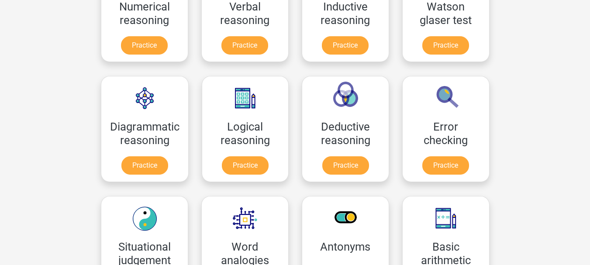
scroll to position [131, 0]
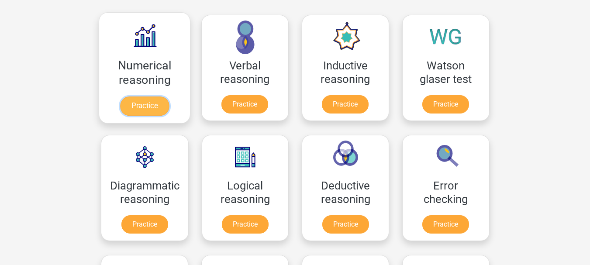
click at [134, 99] on link "Practice" at bounding box center [144, 105] width 49 height 19
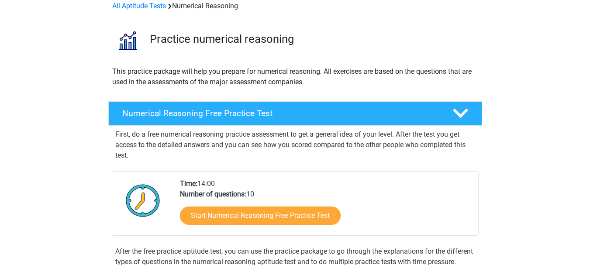
scroll to position [175, 0]
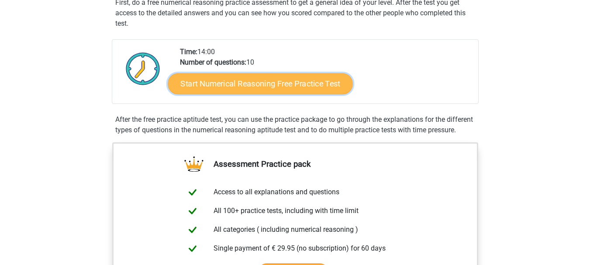
click at [254, 89] on link "Start Numerical Reasoning Free Practice Test" at bounding box center [260, 83] width 185 height 21
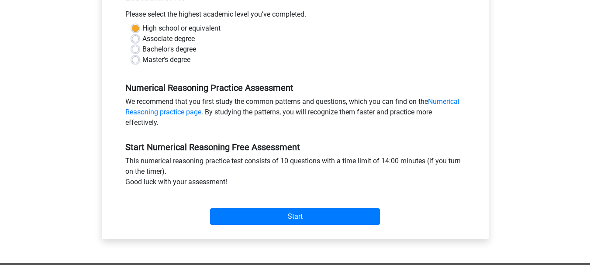
scroll to position [218, 0]
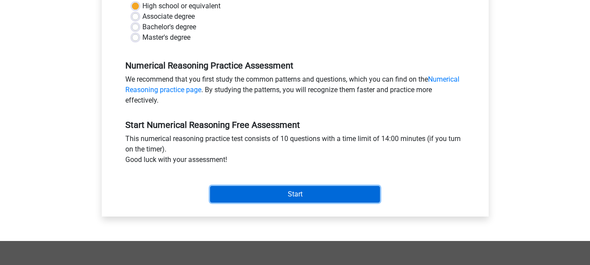
click at [298, 189] on input "Start" at bounding box center [295, 194] width 170 height 17
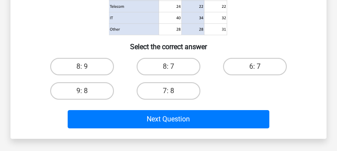
scroll to position [199, 0]
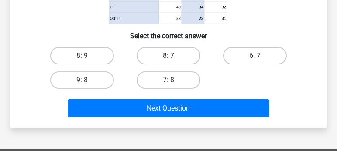
click at [252, 55] on label "6: 7" at bounding box center [255, 55] width 64 height 17
click at [255, 56] on input "6: 7" at bounding box center [258, 59] width 6 height 6
radio input "true"
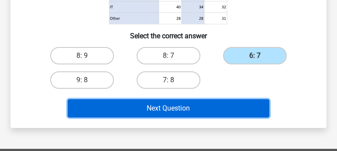
click at [167, 104] on button "Next Question" at bounding box center [169, 109] width 202 height 18
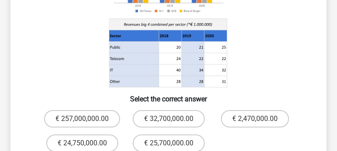
scroll to position [224, 0]
